Goal: Task Accomplishment & Management: Use online tool/utility

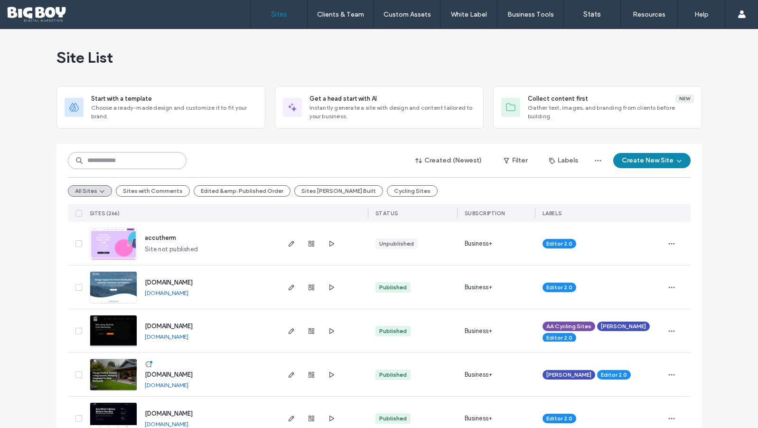
click at [130, 162] on input at bounding box center [127, 160] width 119 height 17
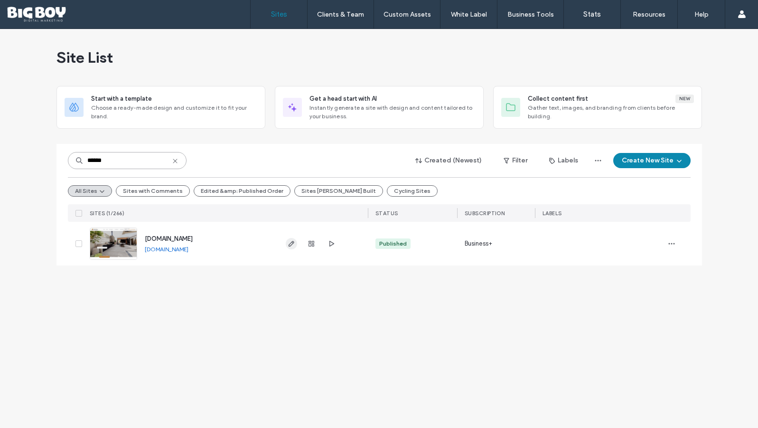
type input "******"
click at [289, 245] on use "button" at bounding box center [291, 244] width 6 height 6
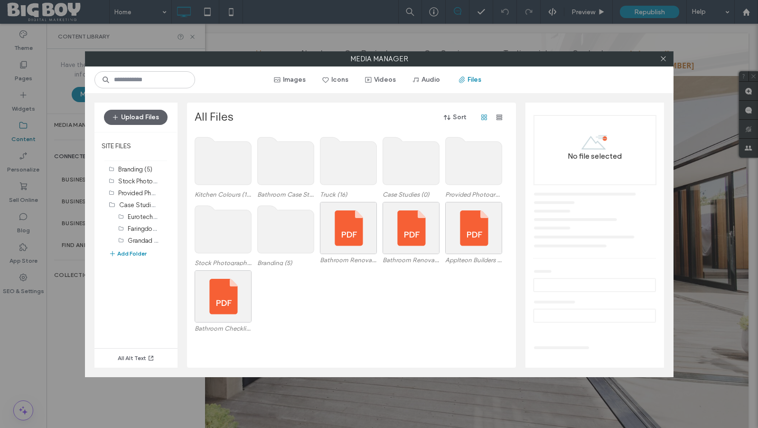
click at [143, 116] on button "Upload Files" at bounding box center [136, 117] width 64 height 15
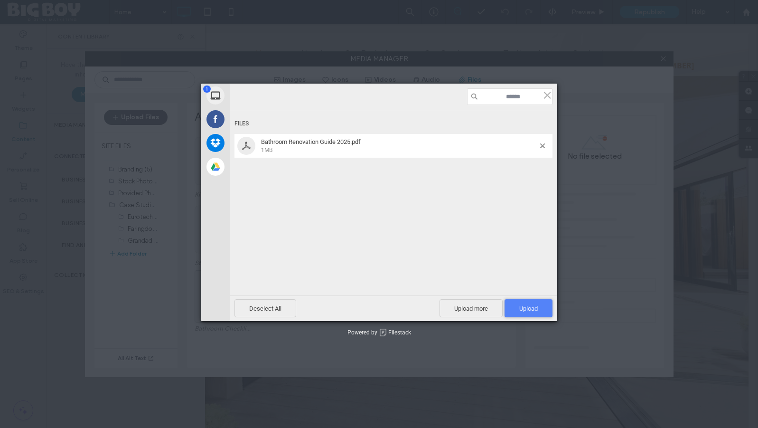
click at [537, 309] on span "Upload 1" at bounding box center [528, 308] width 19 height 7
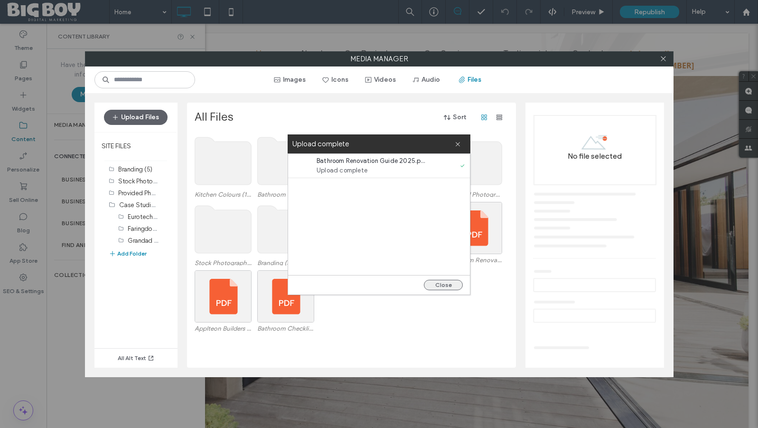
click at [444, 289] on button "Close" at bounding box center [443, 285] width 39 height 10
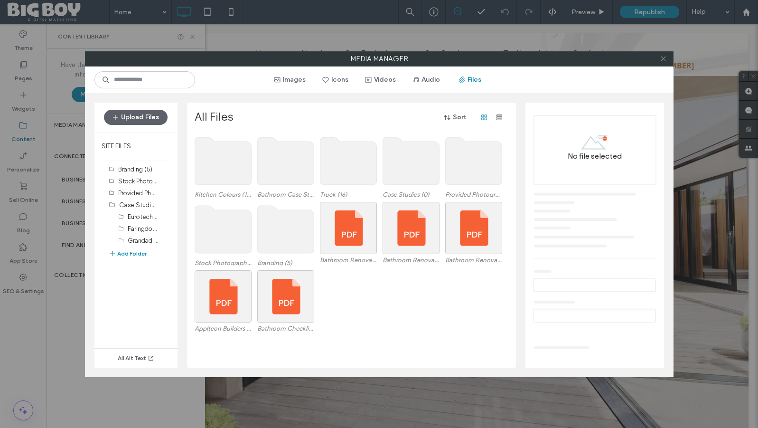
click at [664, 61] on icon at bounding box center [663, 58] width 7 height 7
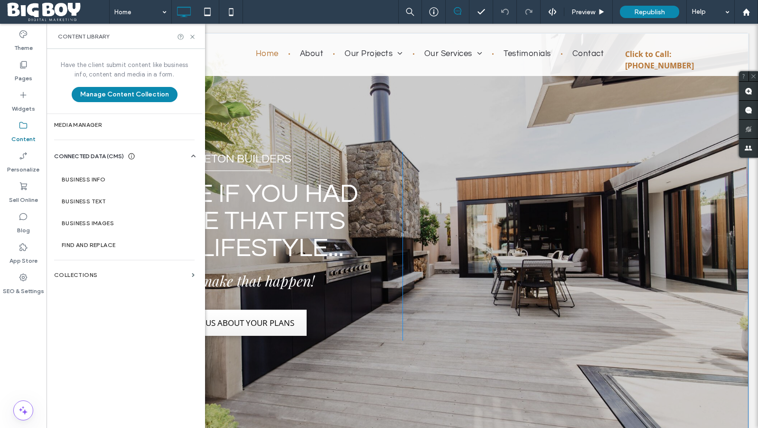
scroll to position [0, 0]
click at [19, 68] on icon at bounding box center [23, 64] width 9 height 9
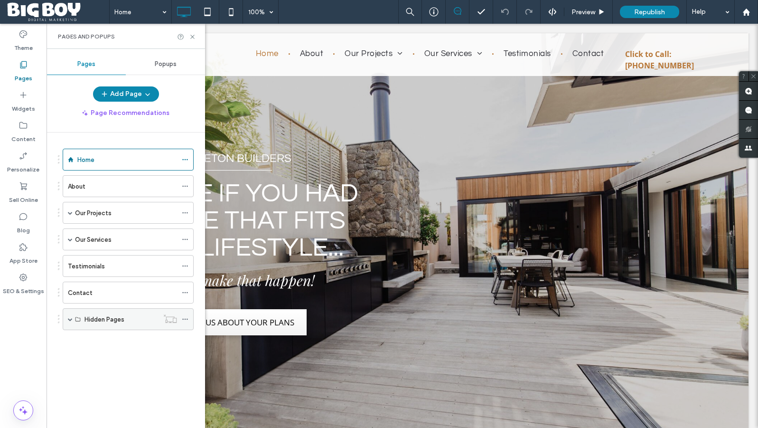
click at [71, 319] on span at bounding box center [70, 319] width 5 height 5
click at [70, 213] on span at bounding box center [70, 212] width 5 height 5
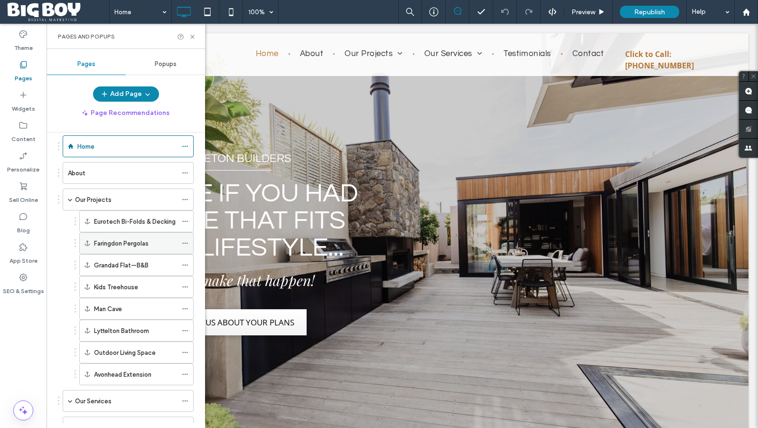
scroll to position [149, 0]
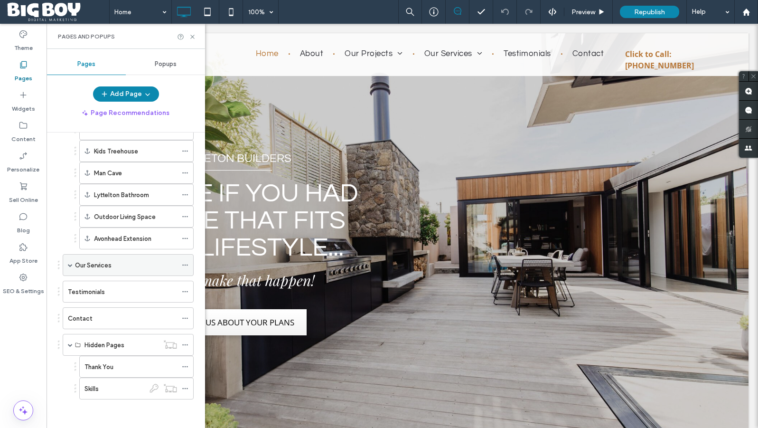
click at [69, 265] on span at bounding box center [70, 264] width 5 height 5
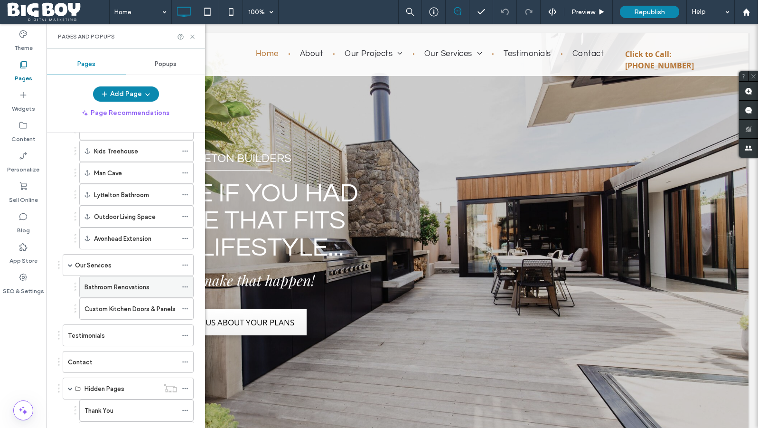
click at [120, 285] on label "Bathroom Renovations" at bounding box center [116, 287] width 65 height 17
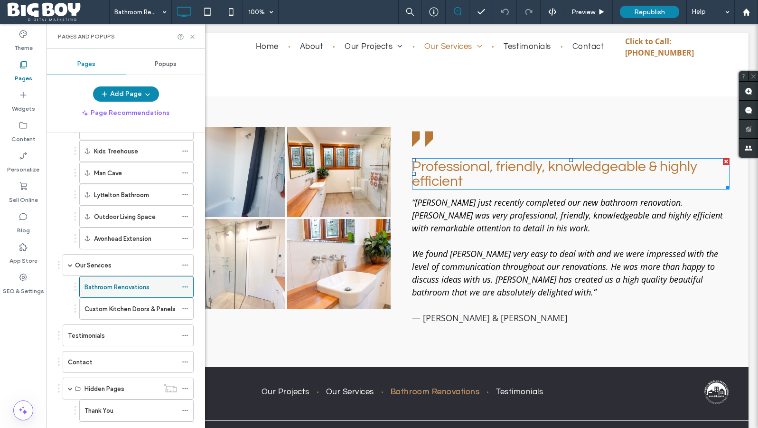
scroll to position [1888, 0]
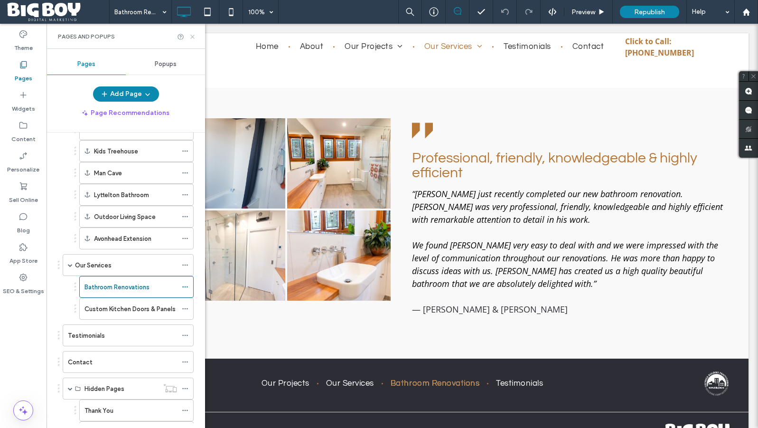
drag, startPoint x: 194, startPoint y: 35, endPoint x: 147, endPoint y: 11, distance: 52.2
click at [194, 35] on icon at bounding box center [192, 36] width 7 height 7
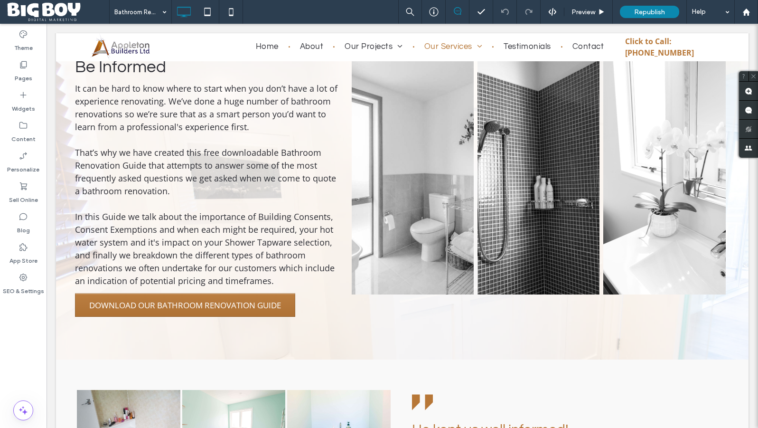
scroll to position [413, 0]
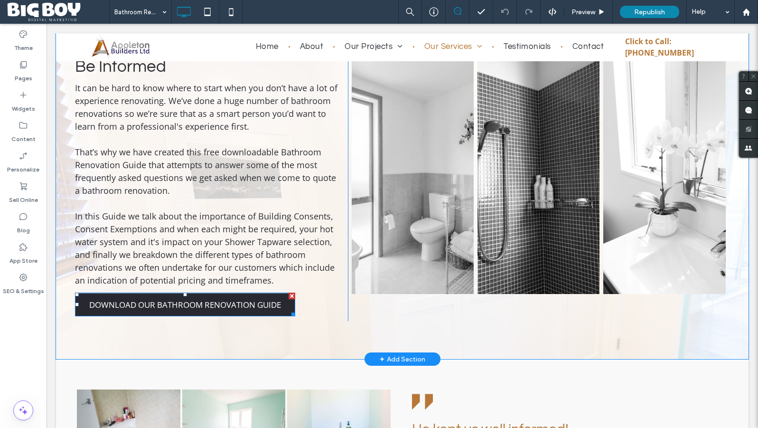
click at [198, 294] on span "DOWNLOAD OUR BATHROOM RENOVATION GUIDE" at bounding box center [185, 304] width 198 height 20
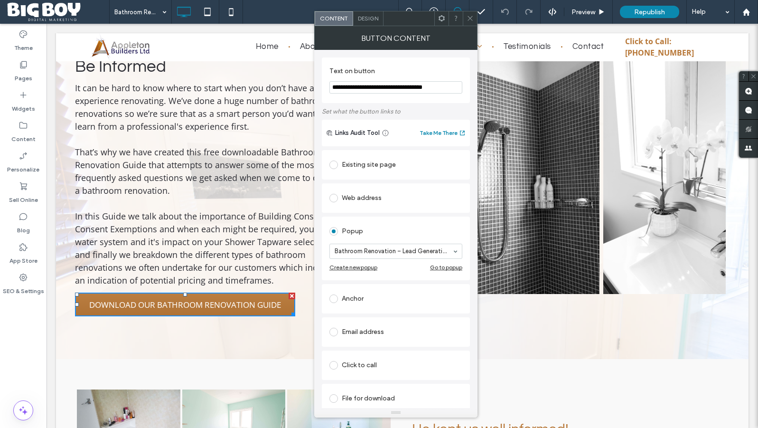
click at [471, 22] on span at bounding box center [469, 18] width 7 height 14
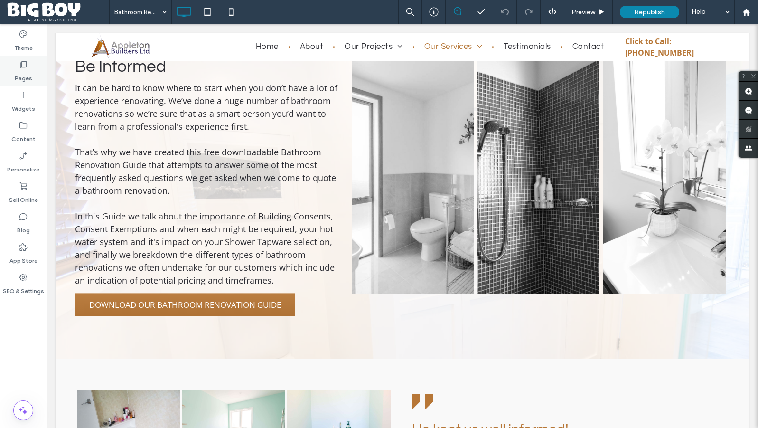
click at [33, 70] on div "Pages" at bounding box center [23, 71] width 47 height 30
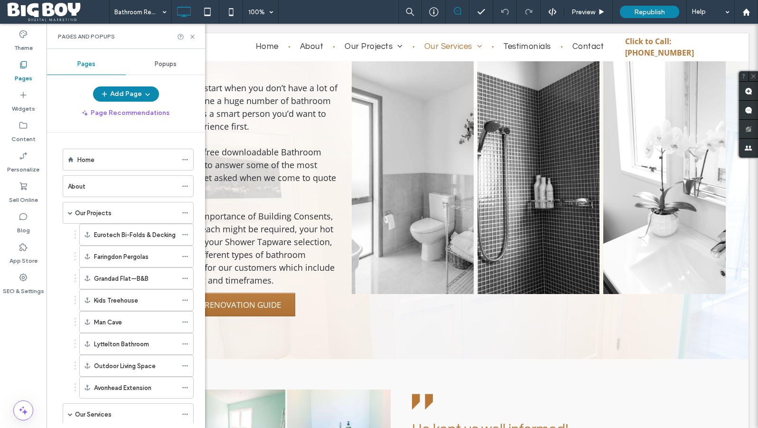
click at [169, 64] on span "Popups" at bounding box center [166, 64] width 22 height 8
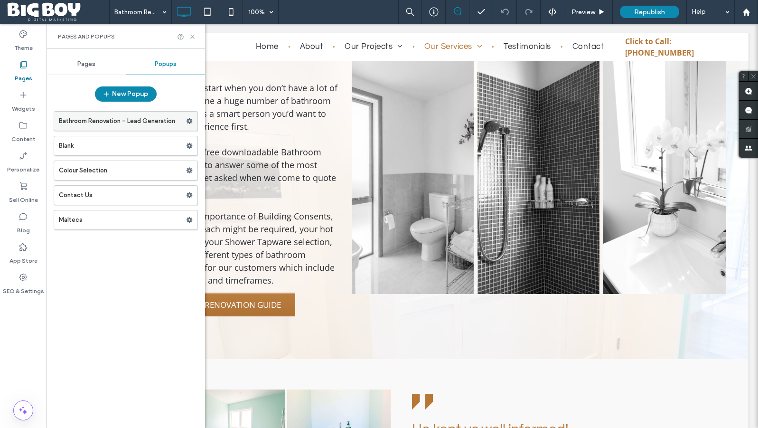
click at [122, 117] on label "Bathroom Renovation – Lead Generation" at bounding box center [122, 121] width 127 height 19
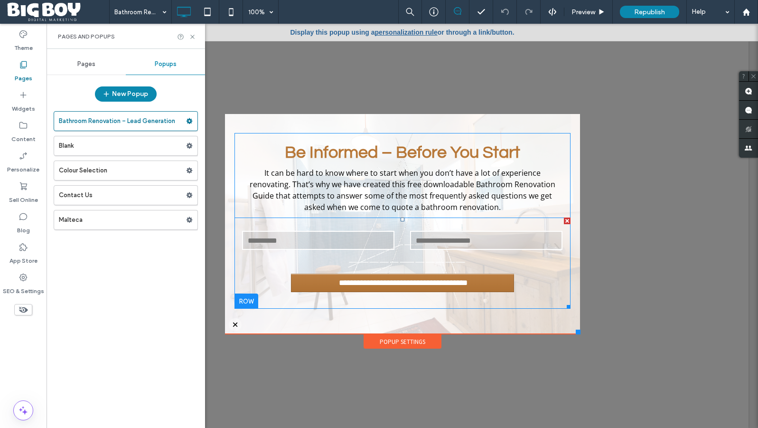
click at [417, 264] on form "**********" at bounding box center [402, 262] width 336 height 91
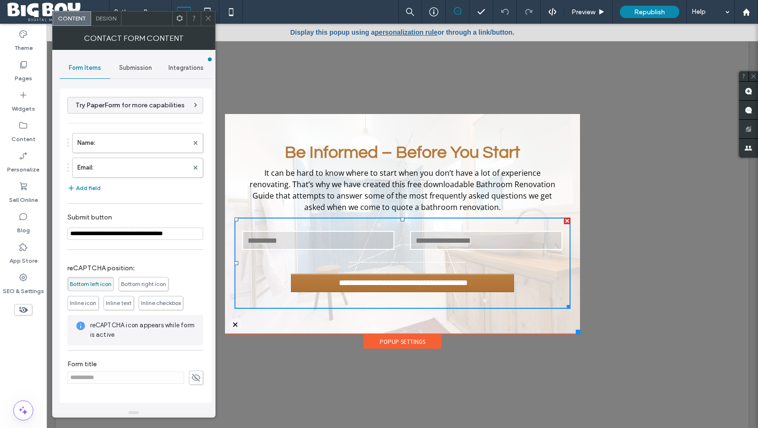
click at [137, 69] on span "Submission" at bounding box center [135, 68] width 33 height 8
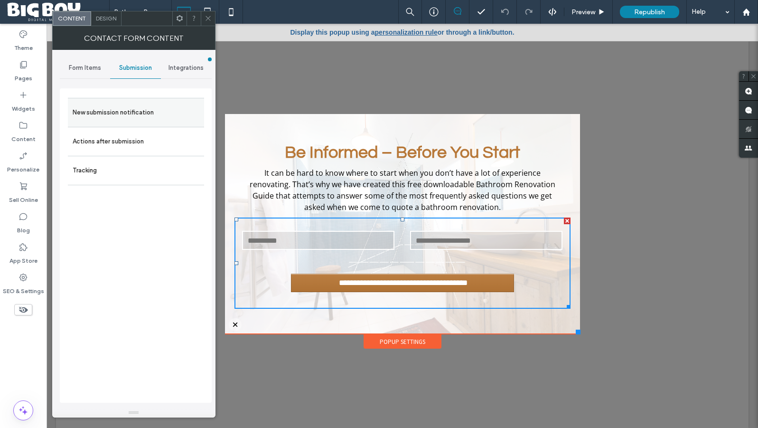
click at [125, 106] on label "New submission notification" at bounding box center [136, 112] width 127 height 19
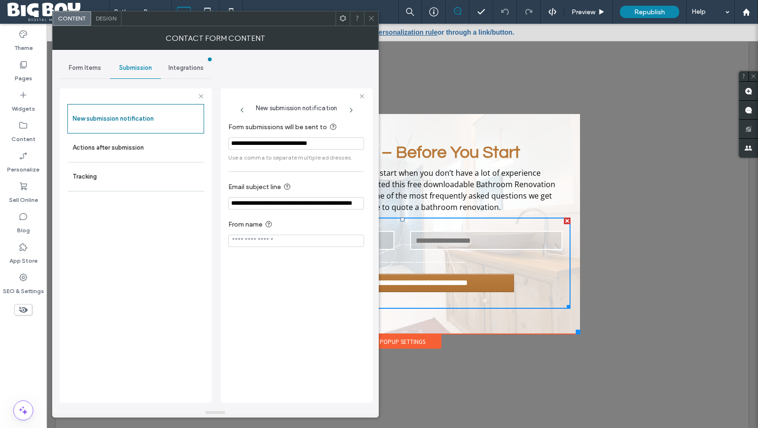
click at [95, 67] on span "Form Items" at bounding box center [85, 68] width 32 height 8
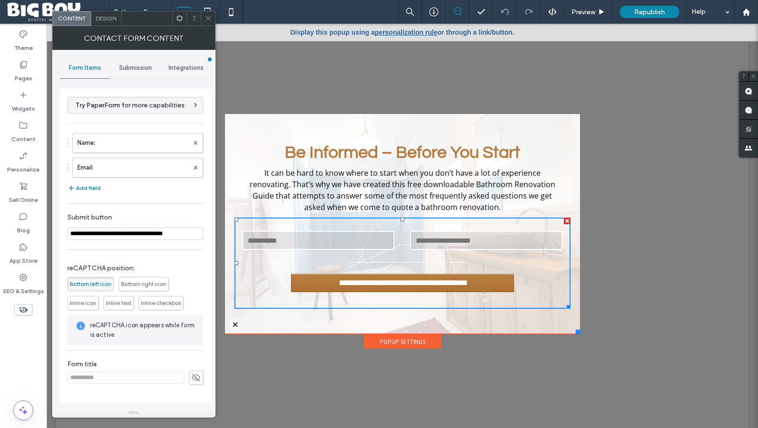
click at [132, 68] on span "Submission" at bounding box center [135, 68] width 33 height 8
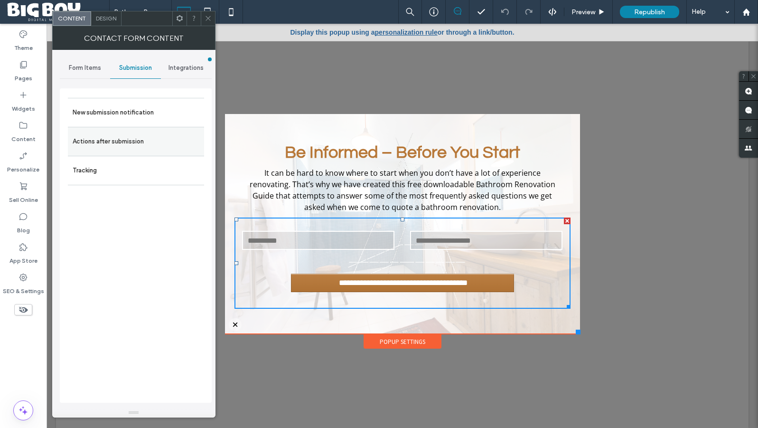
click at [132, 137] on label "Actions after submission" at bounding box center [136, 141] width 127 height 19
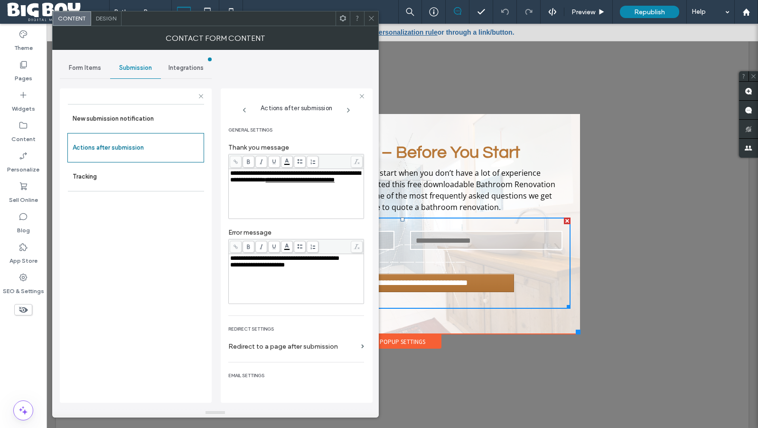
click at [317, 180] on span "**********" at bounding box center [300, 180] width 69 height 6
click at [375, 19] on div at bounding box center [371, 18] width 14 height 14
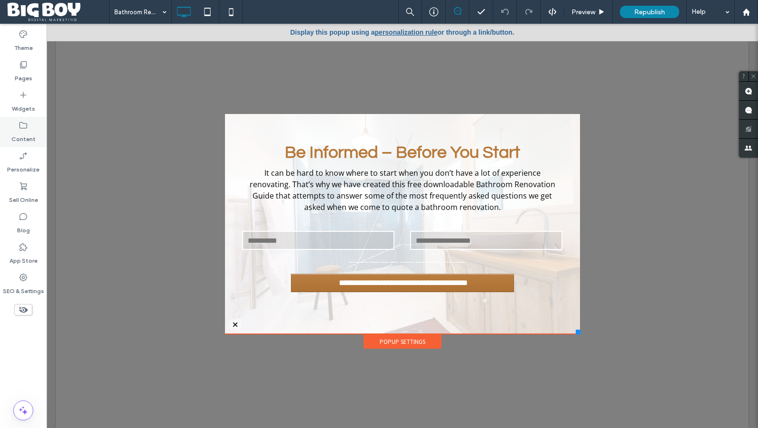
click at [23, 133] on label "Content" at bounding box center [23, 136] width 24 height 13
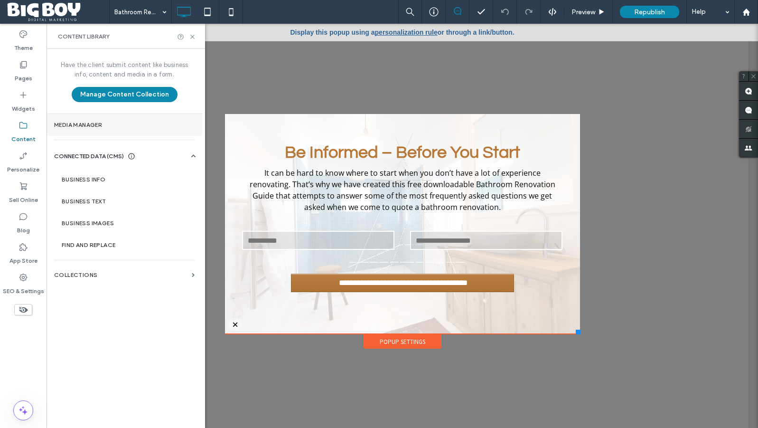
click at [98, 125] on label "Media Manager" at bounding box center [124, 124] width 140 height 7
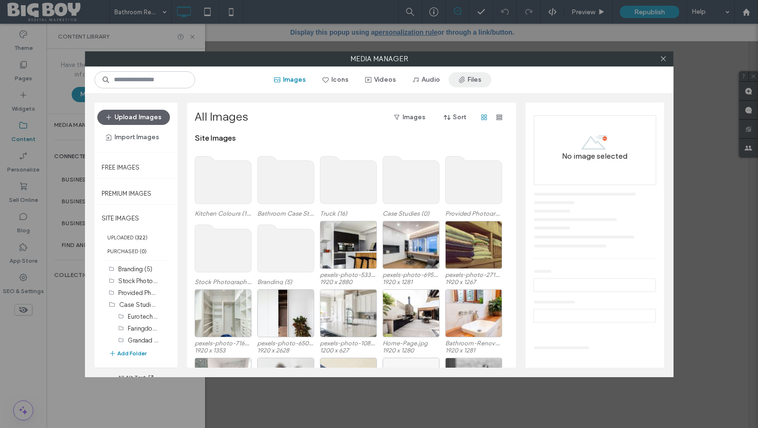
click at [465, 81] on span "button" at bounding box center [462, 80] width 9 height 14
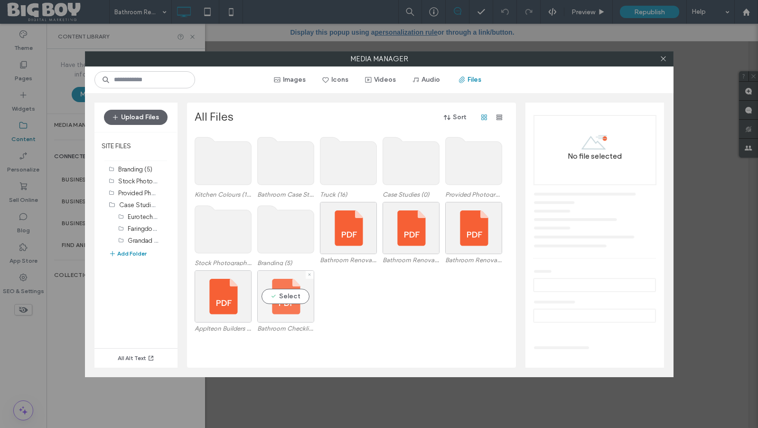
click at [292, 291] on div "Select" at bounding box center [285, 296] width 57 height 52
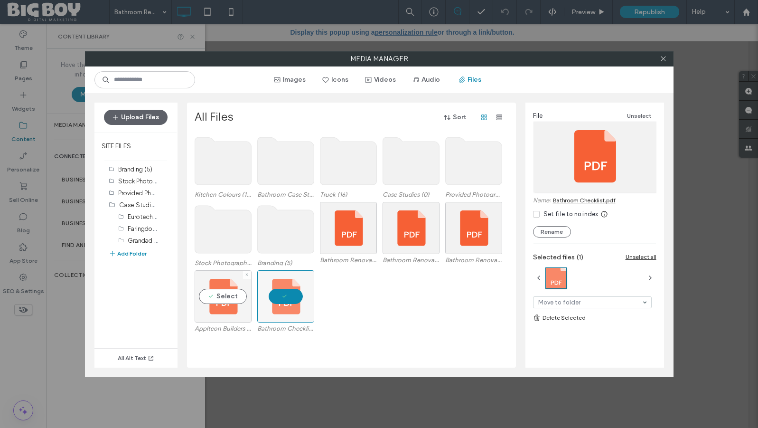
click at [227, 293] on div "Select" at bounding box center [223, 296] width 57 height 52
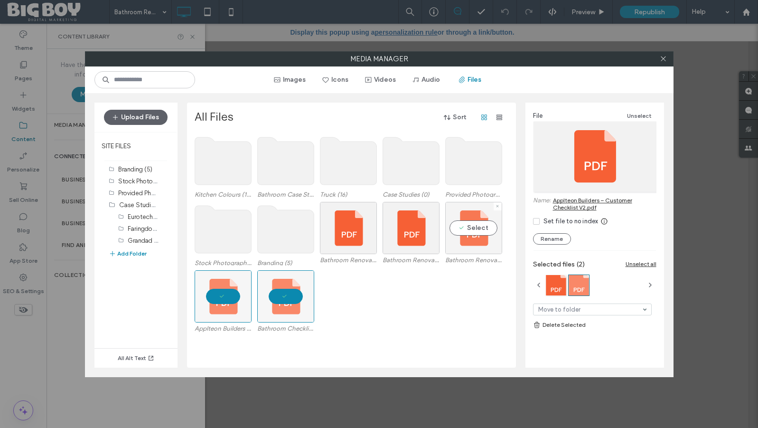
click at [476, 230] on div "Select" at bounding box center [473, 228] width 57 height 52
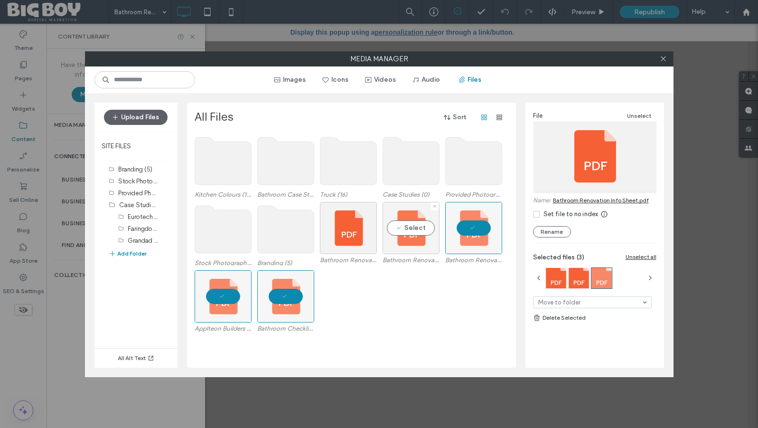
click at [418, 230] on div "Select" at bounding box center [410, 228] width 57 height 52
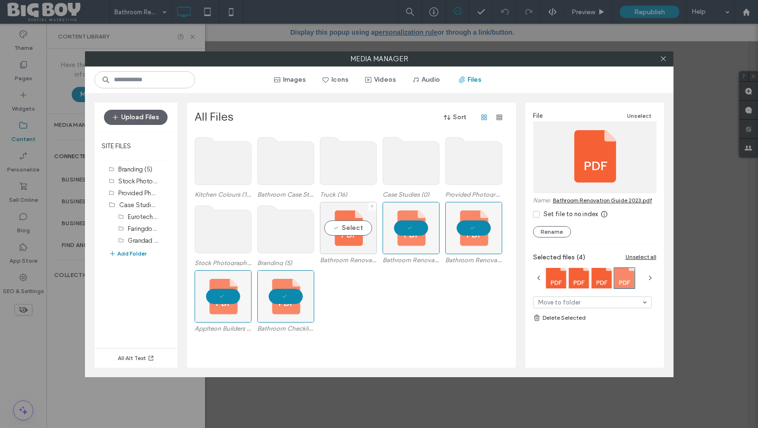
click at [356, 230] on div "Select" at bounding box center [348, 228] width 57 height 52
click at [621, 199] on link "Bathroom Renovation Guide 2025.pdf" at bounding box center [603, 199] width 100 height 7
click at [665, 60] on use at bounding box center [663, 58] width 5 height 5
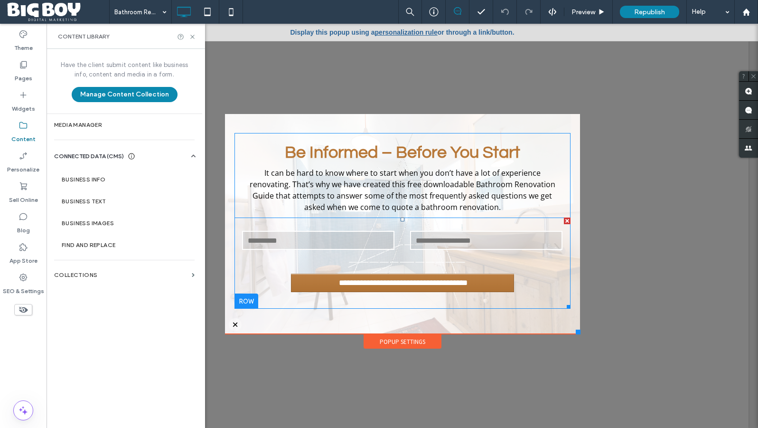
click at [395, 249] on div "Name:" at bounding box center [318, 240] width 168 height 22
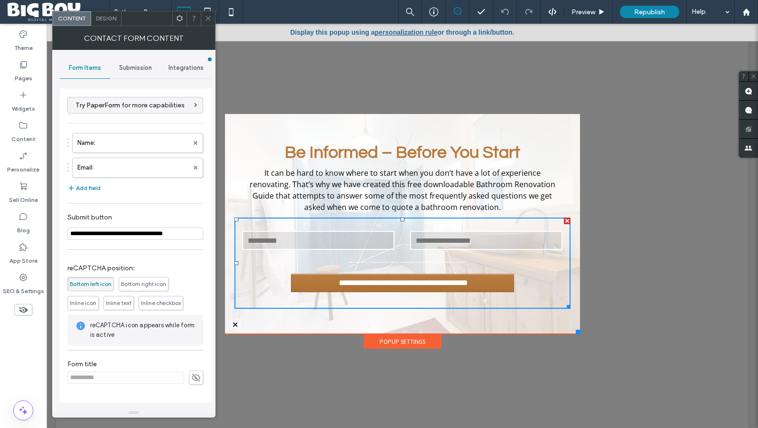
click at [144, 69] on span "Submission" at bounding box center [135, 68] width 33 height 8
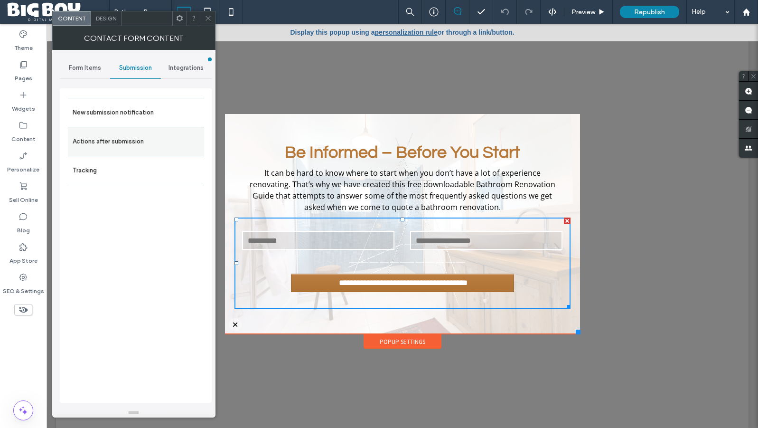
click at [116, 140] on label "Actions after submission" at bounding box center [136, 141] width 127 height 19
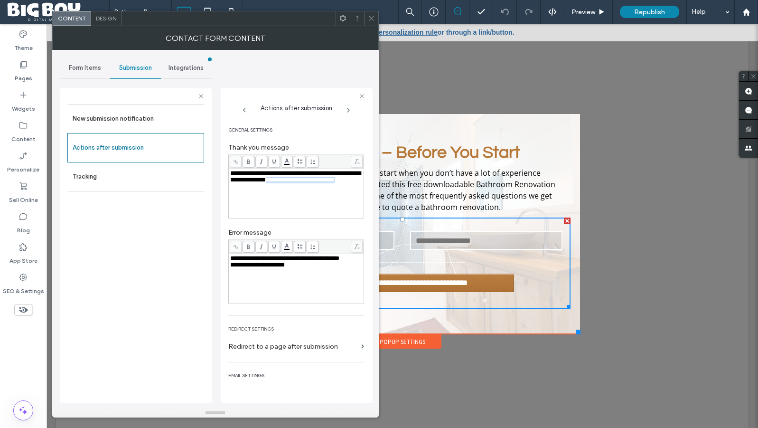
drag, startPoint x: 314, startPoint y: 182, endPoint x: 313, endPoint y: 187, distance: 5.2
click at [313, 183] on div "**********" at bounding box center [296, 176] width 132 height 13
click at [233, 162] on icon at bounding box center [235, 161] width 5 height 5
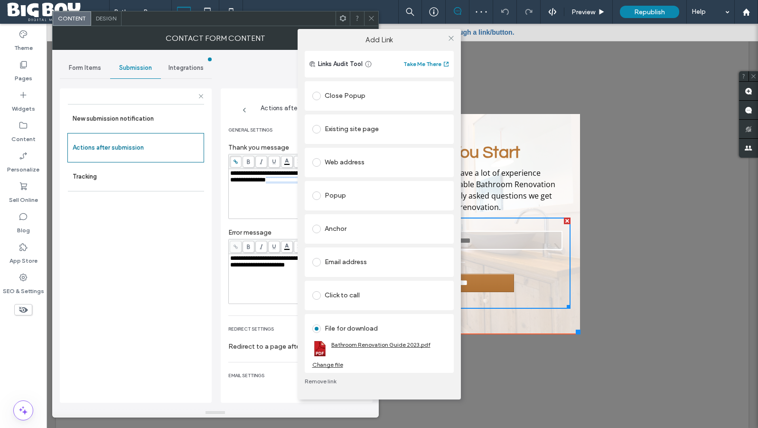
click at [375, 342] on link "Bathroom Renovation Guide 2023.pdf" at bounding box center [380, 344] width 99 height 7
click at [334, 362] on div "Change file" at bounding box center [327, 364] width 31 height 7
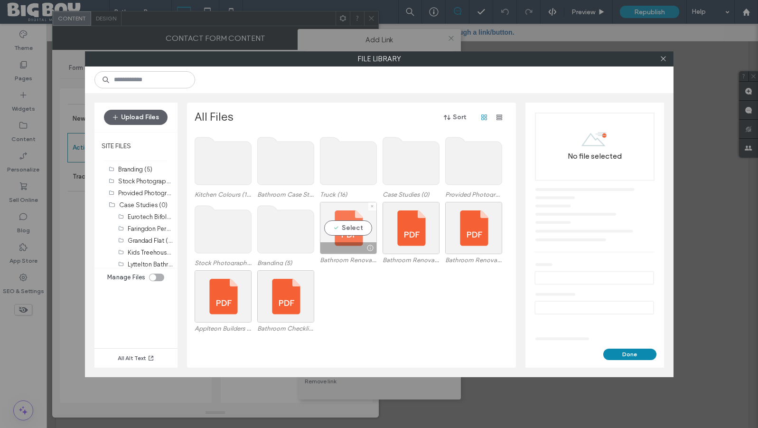
click at [350, 220] on div "Select" at bounding box center [348, 228] width 57 height 52
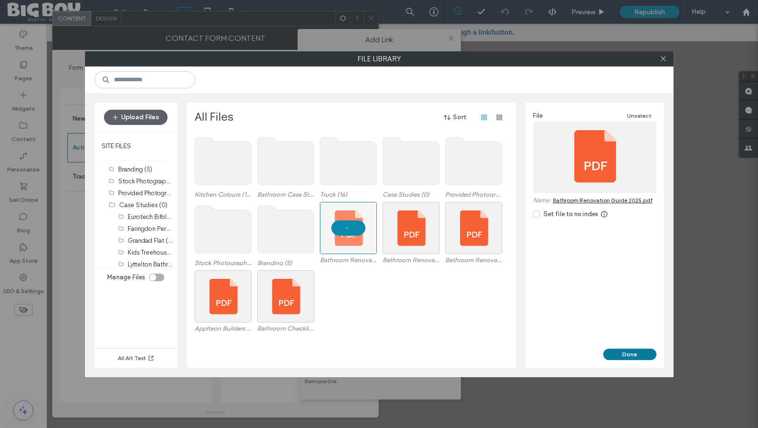
click at [639, 354] on button "Done" at bounding box center [629, 353] width 53 height 11
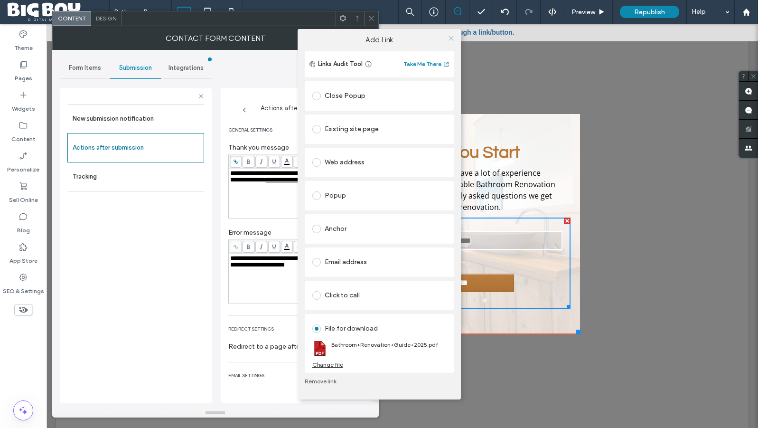
click at [453, 38] on icon at bounding box center [450, 38] width 7 height 7
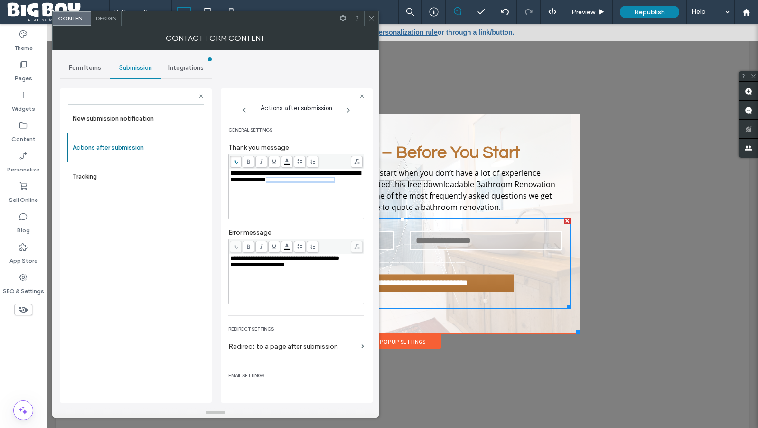
scroll to position [2, 0]
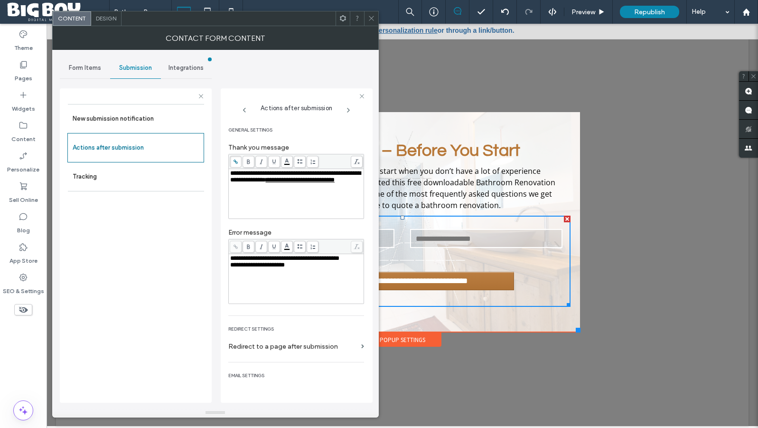
click at [370, 18] on icon at bounding box center [371, 18] width 7 height 7
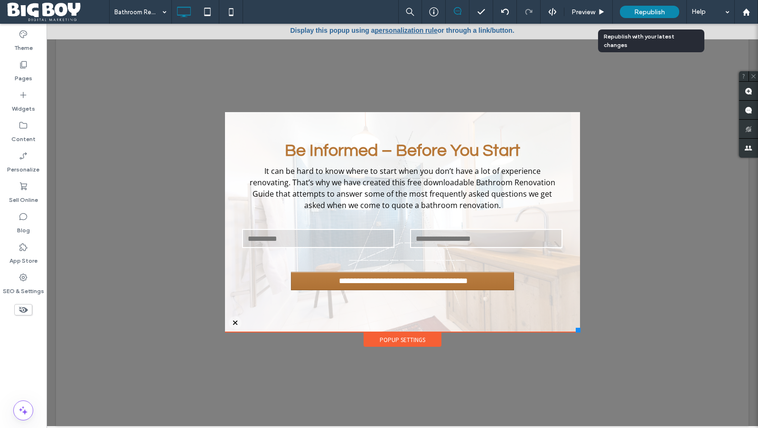
click at [656, 13] on span "Republish" at bounding box center [649, 12] width 31 height 8
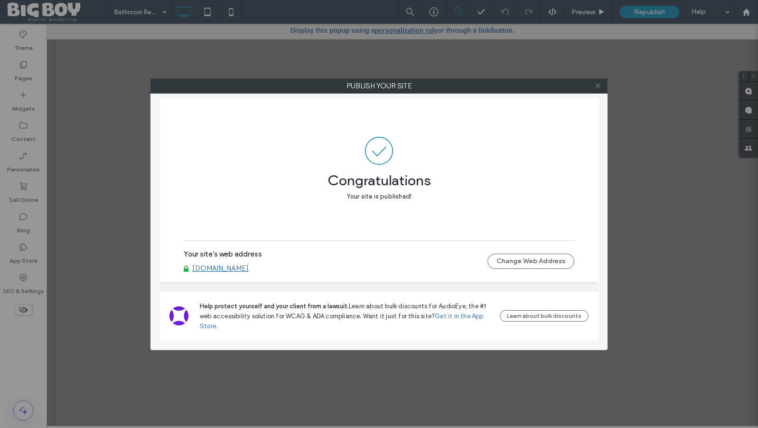
click at [599, 86] on icon at bounding box center [597, 85] width 7 height 7
